Goal: Information Seeking & Learning: Learn about a topic

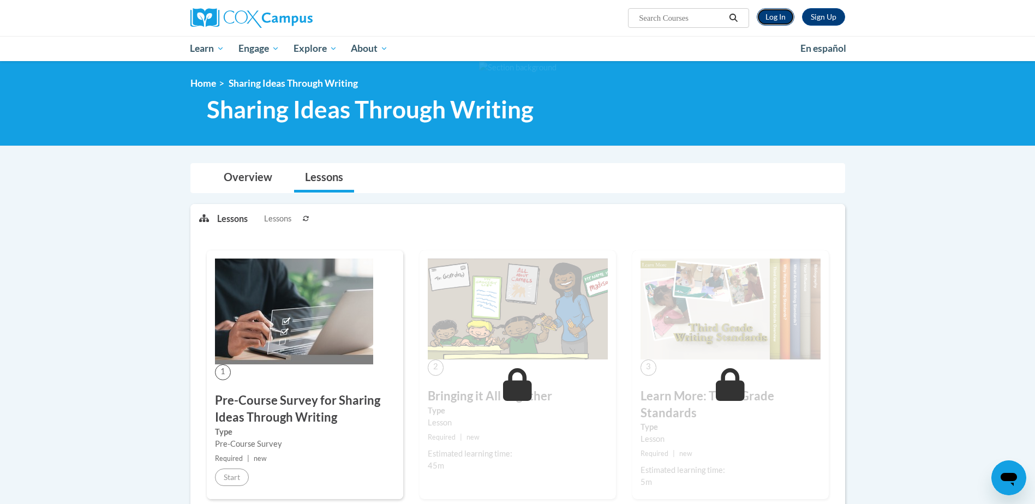
click at [782, 19] on link "Log In" at bounding box center [776, 16] width 38 height 17
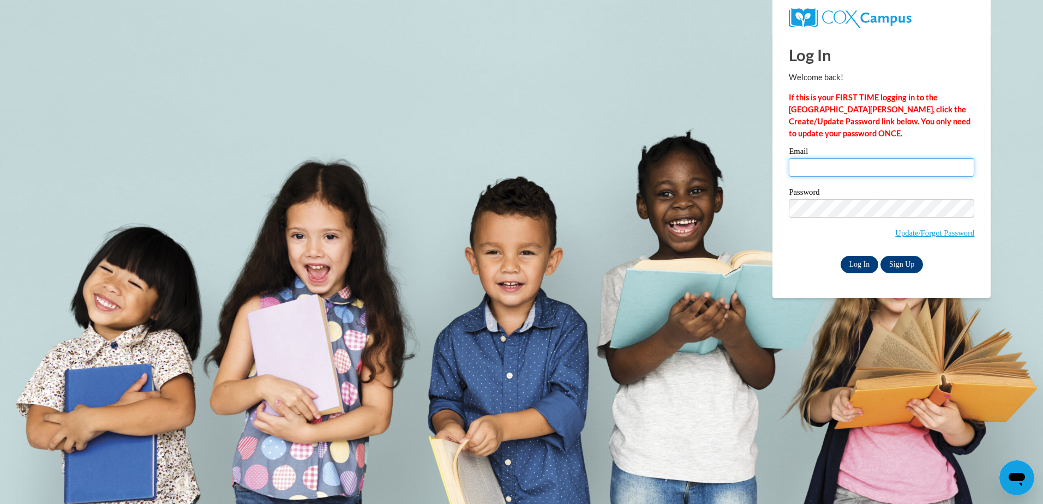
type input "Sforbes@brightoncenter.com"
click at [859, 266] on input "Log In" at bounding box center [860, 264] width 38 height 17
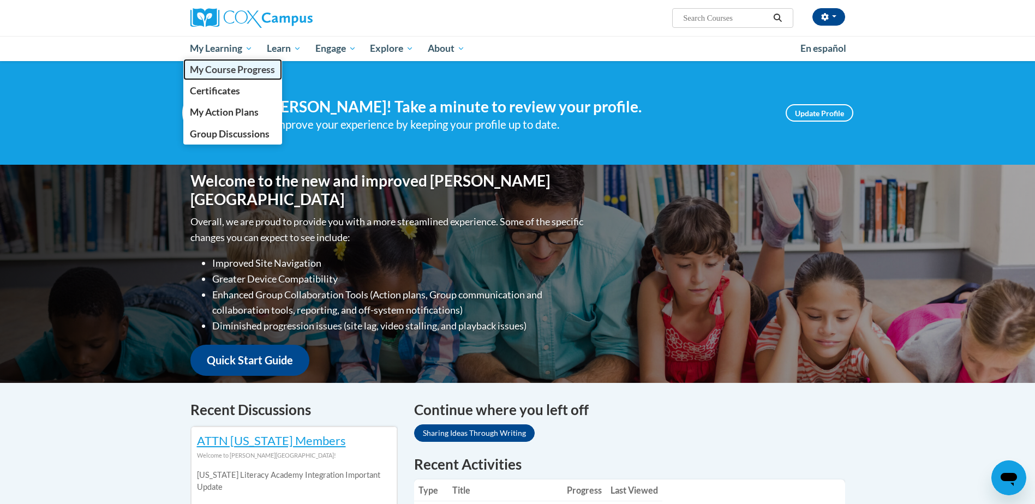
click at [220, 70] on span "My Course Progress" at bounding box center [232, 69] width 85 height 11
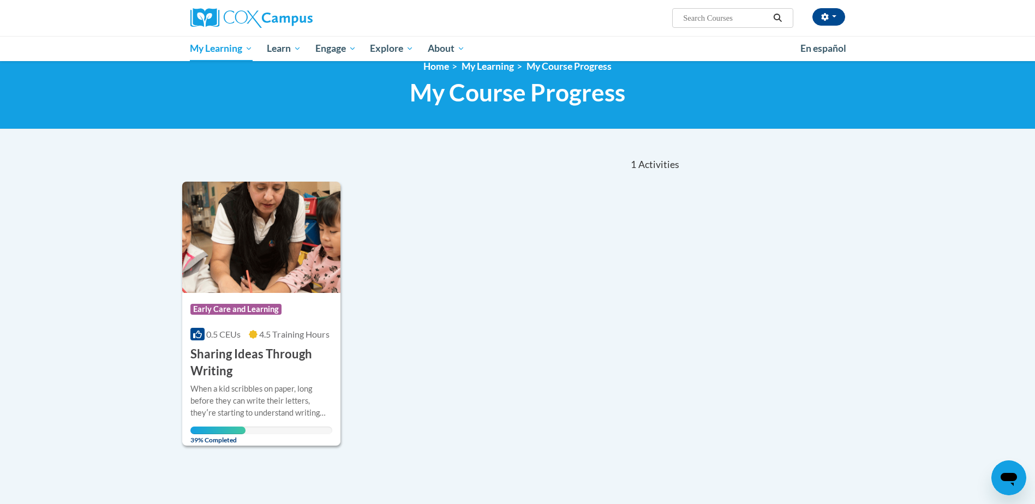
scroll to position [23, 0]
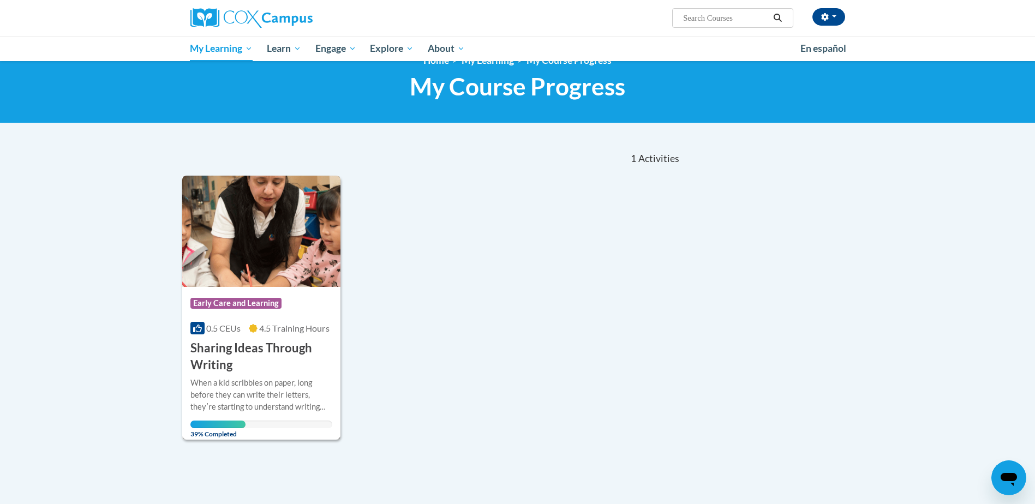
click at [275, 347] on h3 "Sharing Ideas Through Writing" at bounding box center [261, 357] width 142 height 34
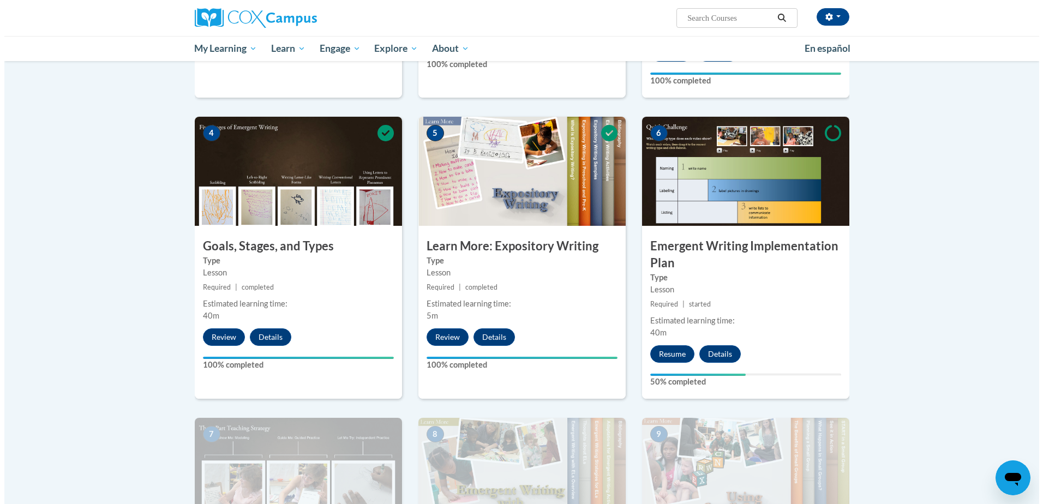
scroll to position [466, 0]
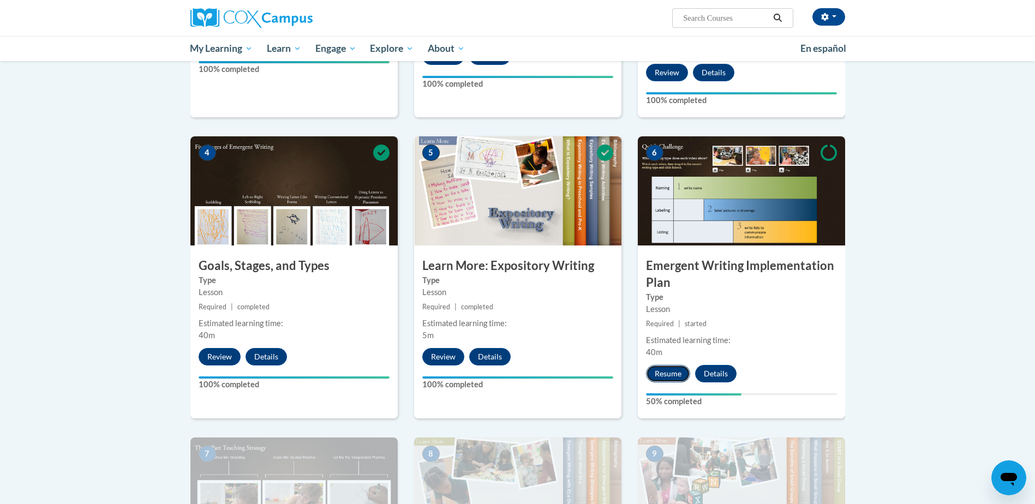
click at [664, 365] on button "Resume" at bounding box center [668, 373] width 44 height 17
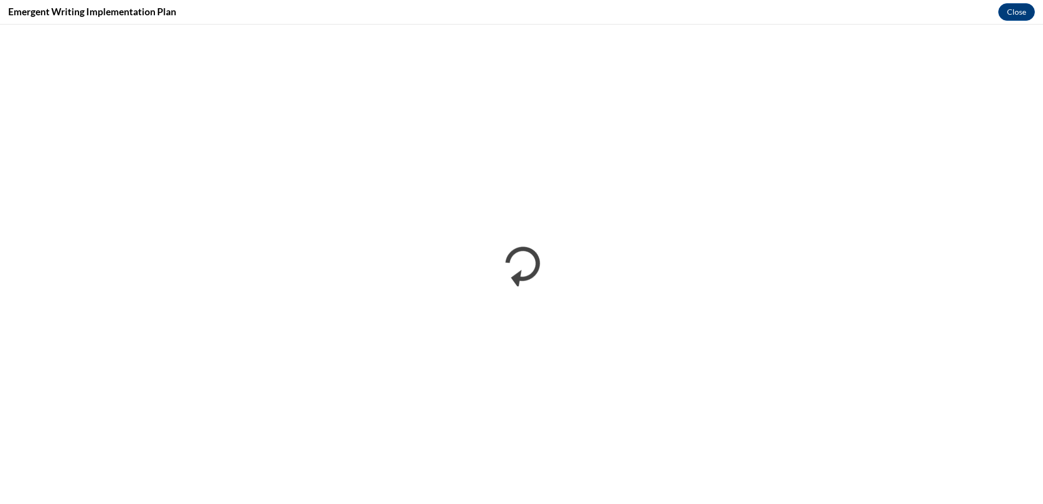
scroll to position [0, 0]
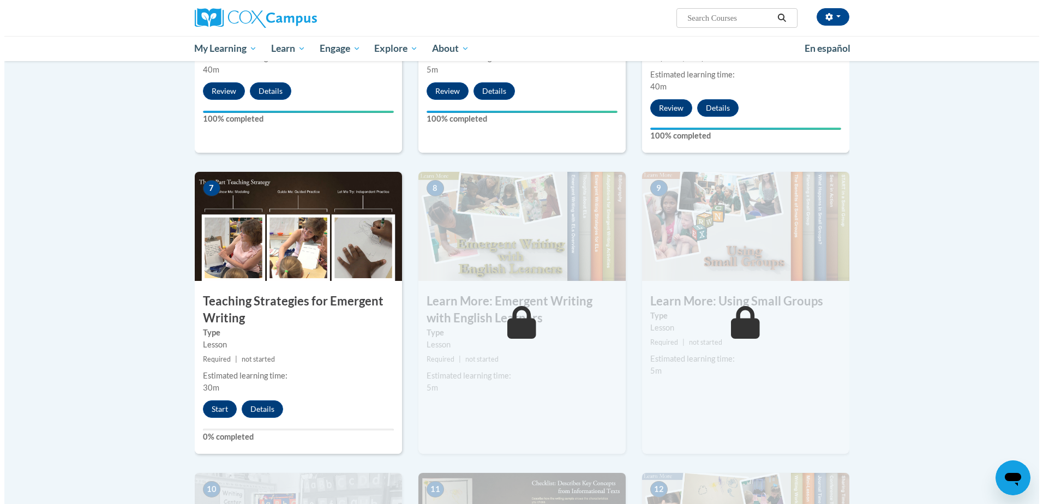
scroll to position [734, 0]
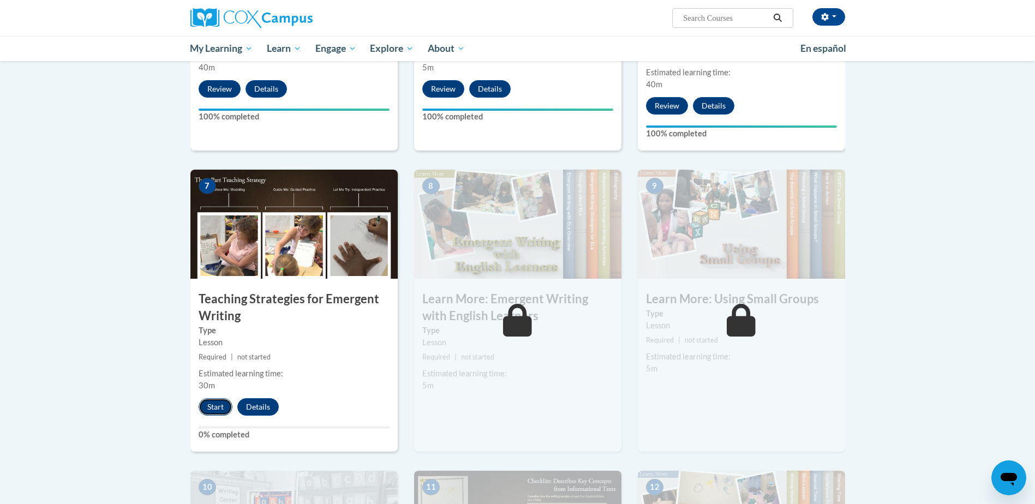
click at [219, 398] on button "Start" at bounding box center [216, 406] width 34 height 17
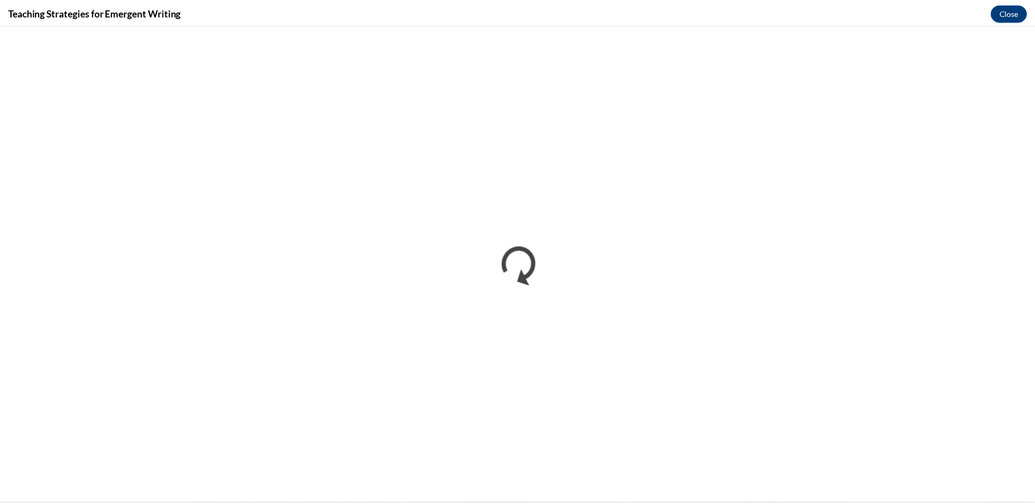
scroll to position [0, 0]
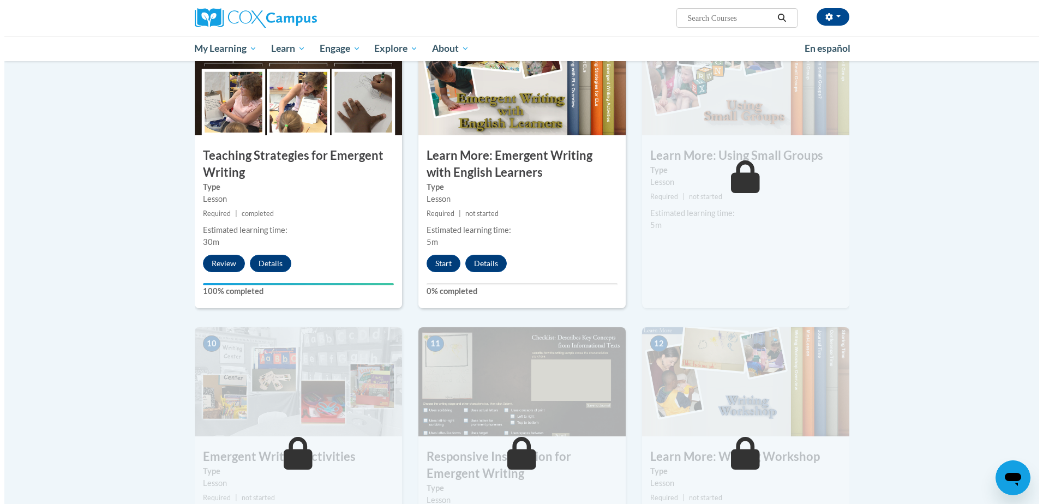
scroll to position [793, 0]
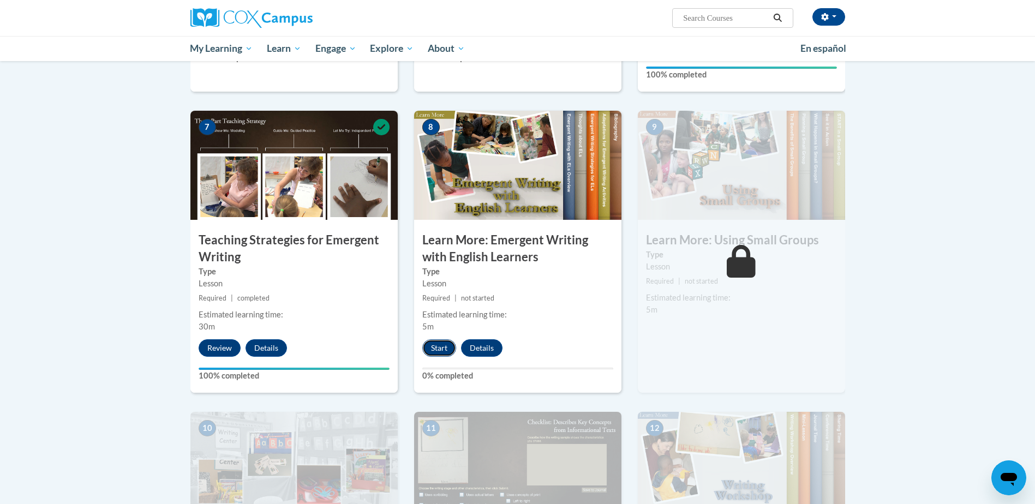
click at [436, 339] on button "Start" at bounding box center [439, 347] width 34 height 17
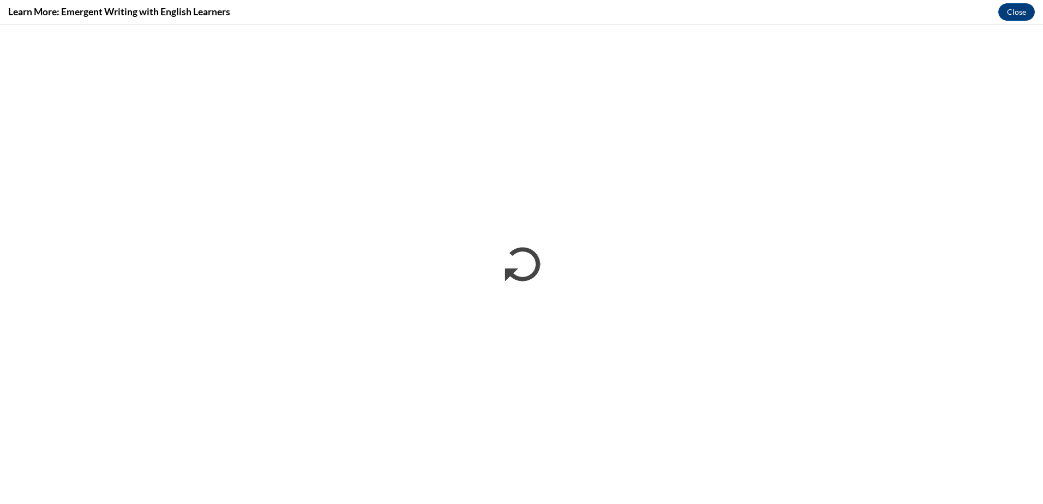
scroll to position [0, 0]
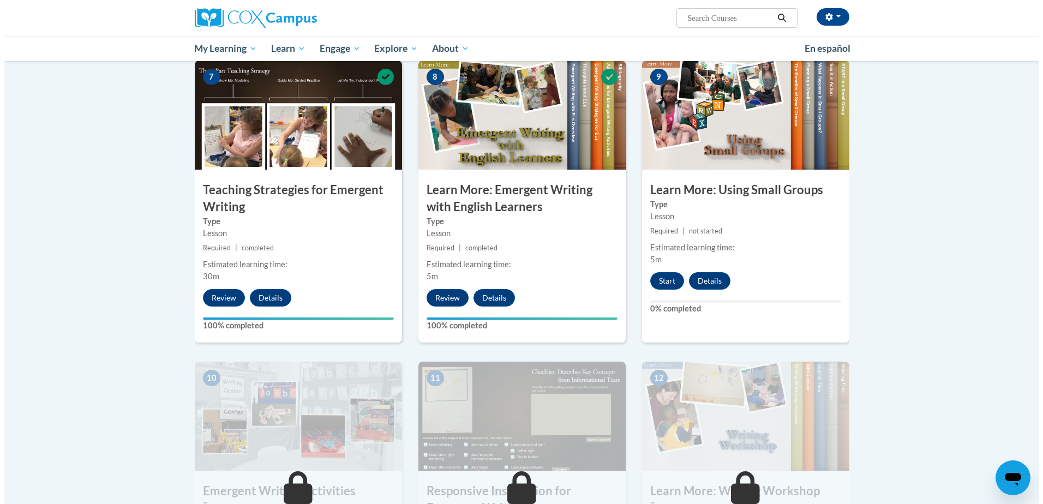
scroll to position [814, 0]
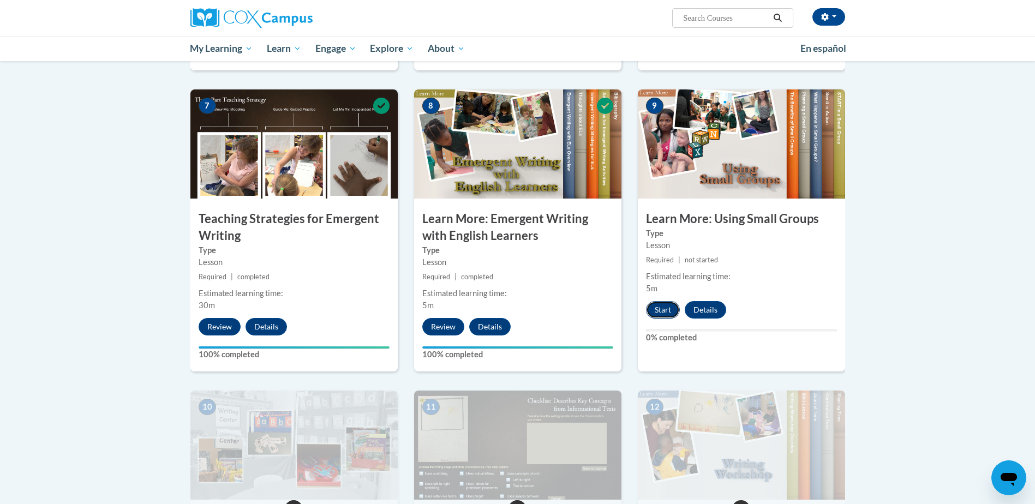
click at [662, 301] on button "Start" at bounding box center [663, 309] width 34 height 17
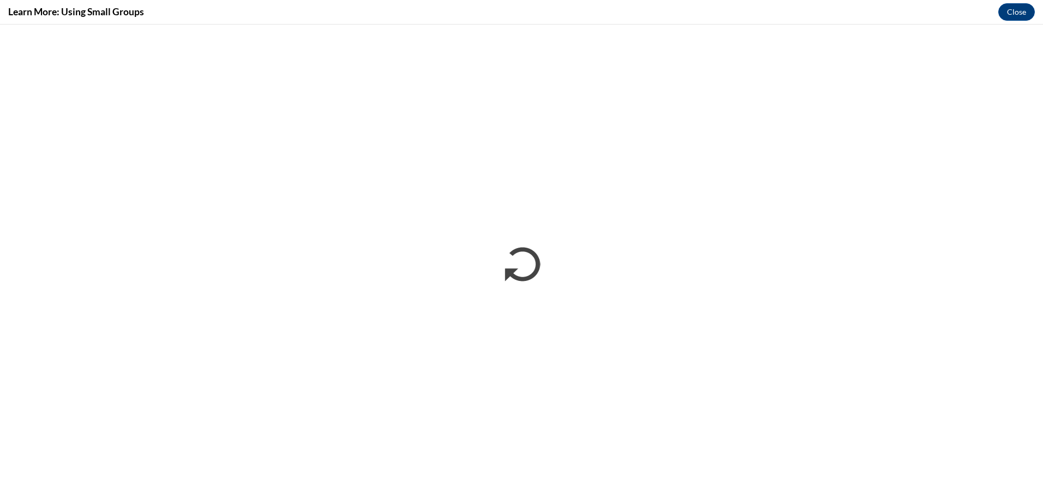
scroll to position [0, 0]
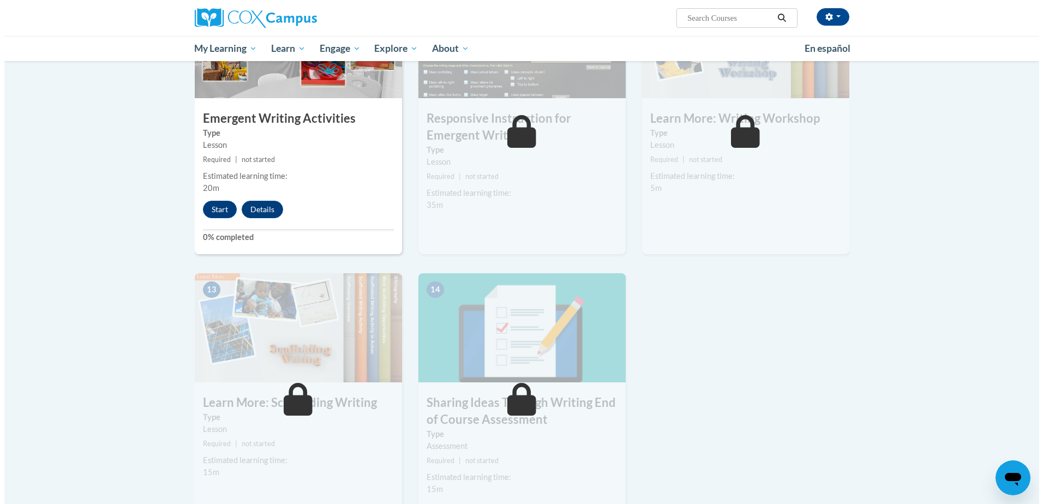
scroll to position [1120, 0]
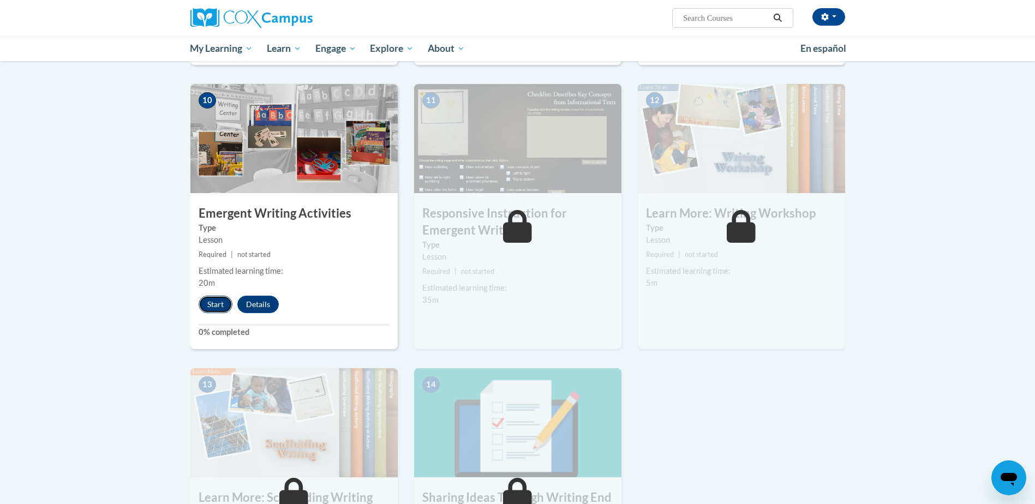
click at [215, 296] on button "Start" at bounding box center [216, 304] width 34 height 17
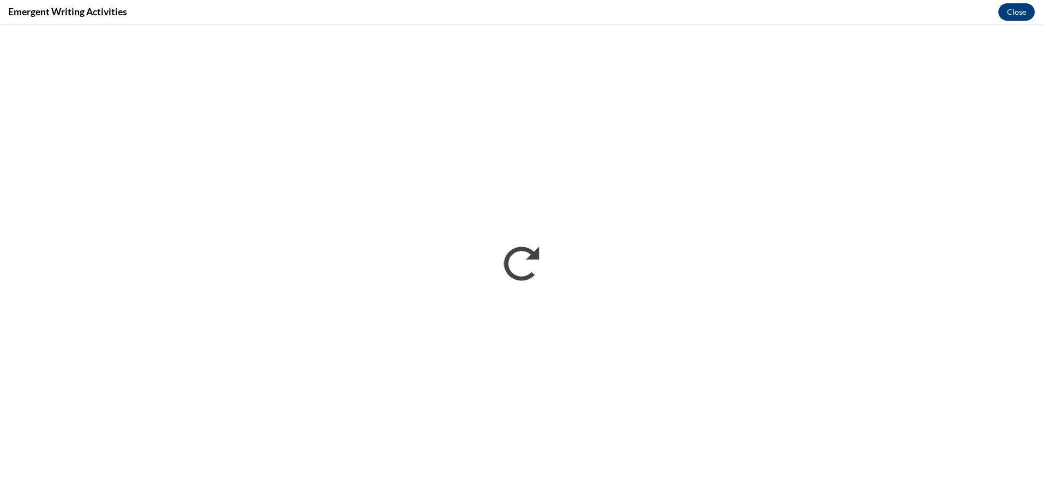
scroll to position [0, 0]
